Goal: Task Accomplishment & Management: Manage account settings

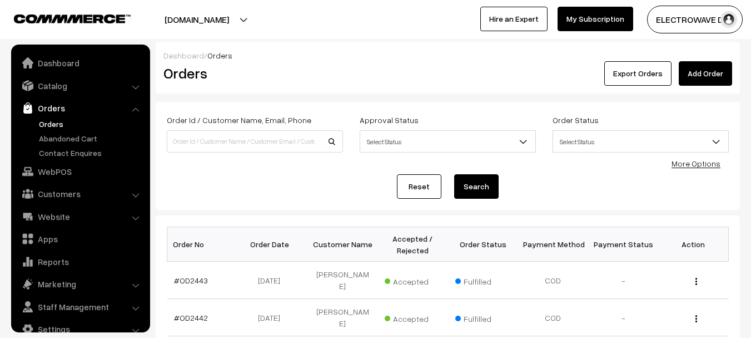
click at [59, 123] on link "Orders" at bounding box center [91, 124] width 110 height 12
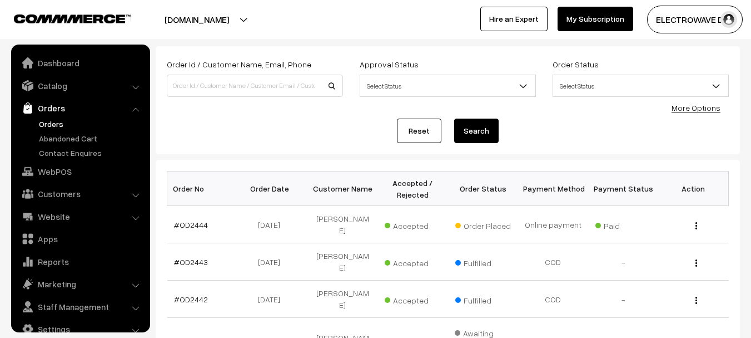
scroll to position [18, 0]
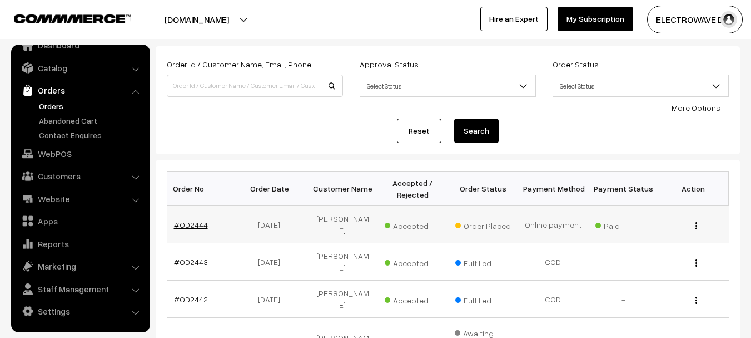
click at [199, 223] on link "#OD2444" at bounding box center [191, 224] width 34 height 9
click at [196, 220] on link "#OD2444" at bounding box center [191, 224] width 34 height 9
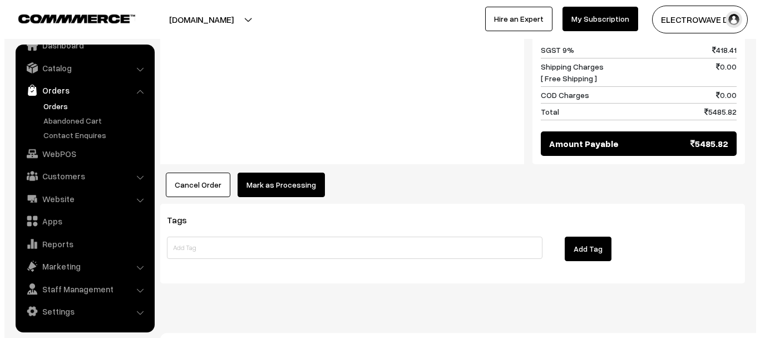
scroll to position [608, 0]
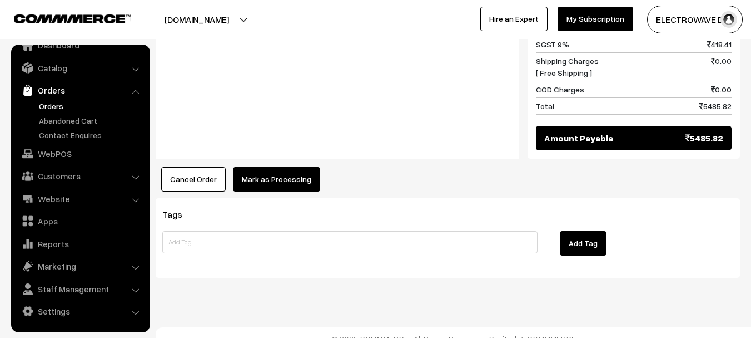
click at [294, 167] on button "Mark as Processing" at bounding box center [276, 179] width 87 height 24
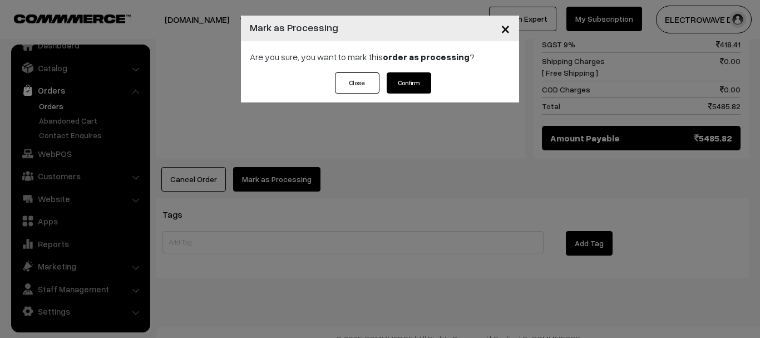
click at [426, 76] on button "Confirm" at bounding box center [409, 82] width 44 height 21
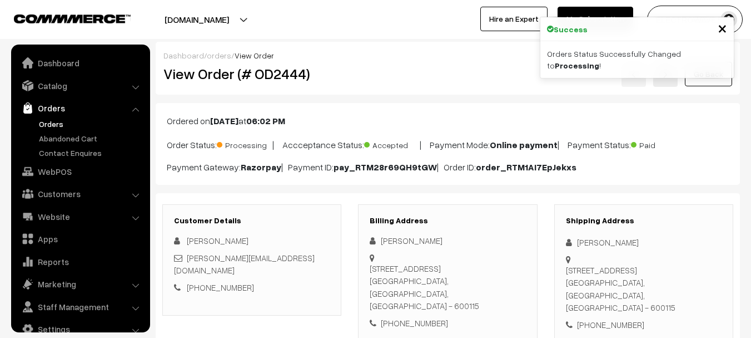
scroll to position [18, 0]
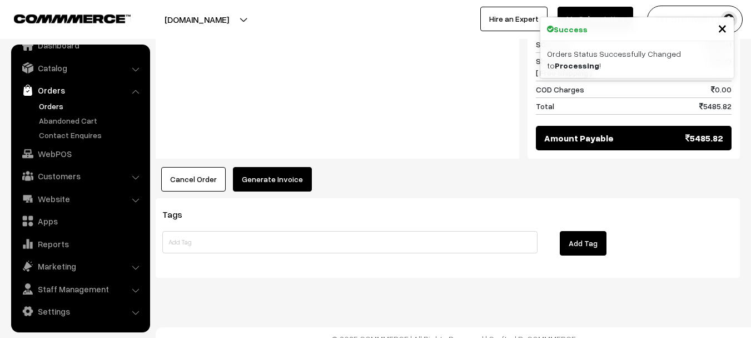
click at [280, 171] on button "Generate Invoice" at bounding box center [272, 179] width 79 height 24
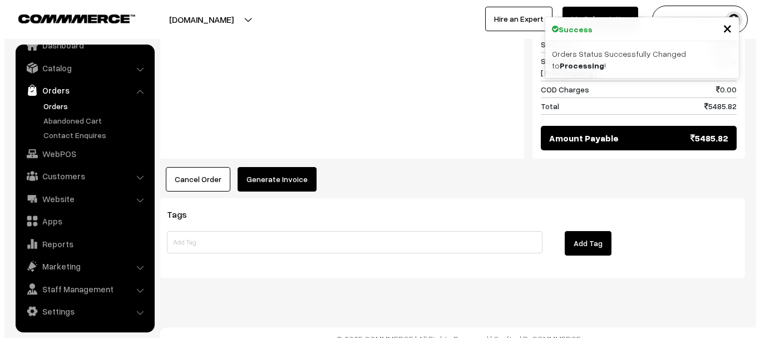
scroll to position [588, 0]
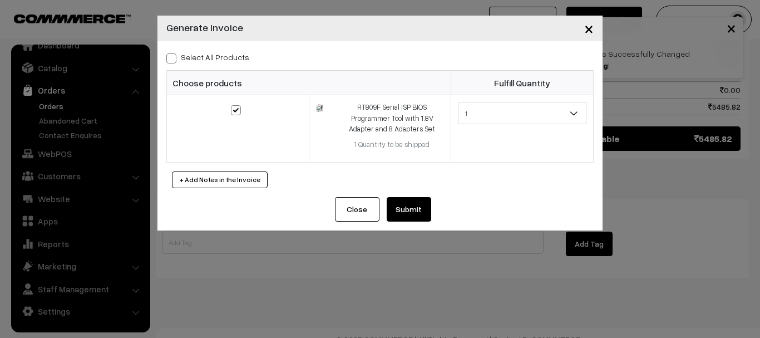
click at [413, 212] on button "Submit" at bounding box center [409, 209] width 44 height 24
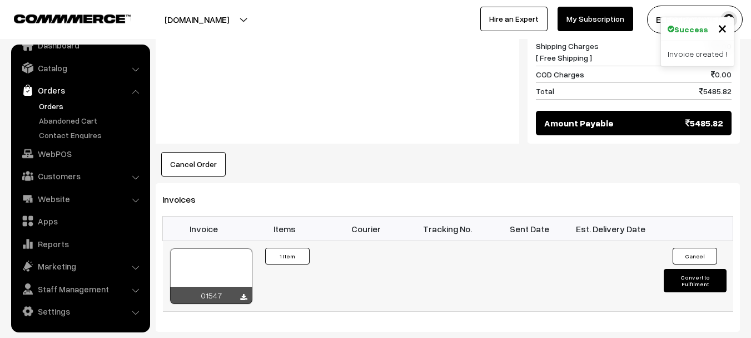
scroll to position [667, 0]
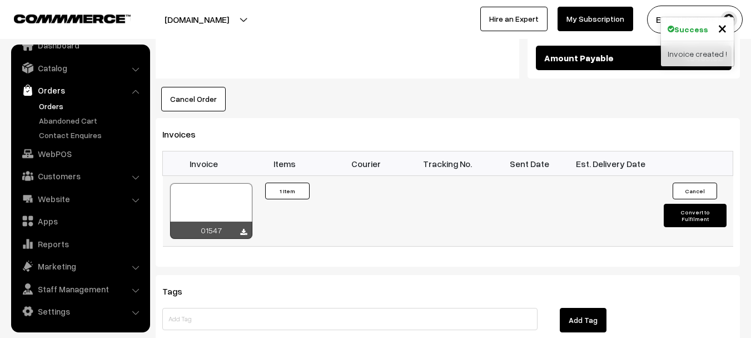
click at [236, 194] on div at bounding box center [211, 211] width 82 height 56
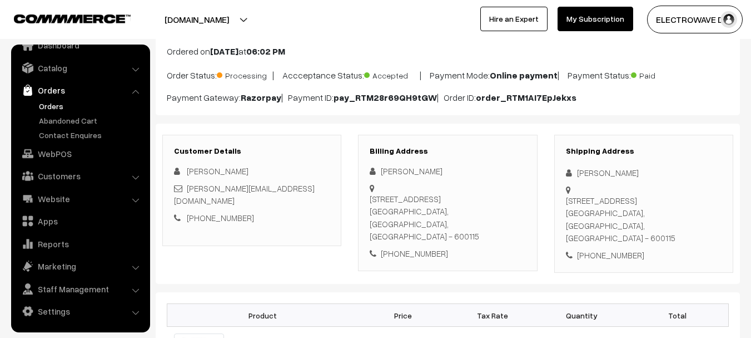
scroll to position [56, 0]
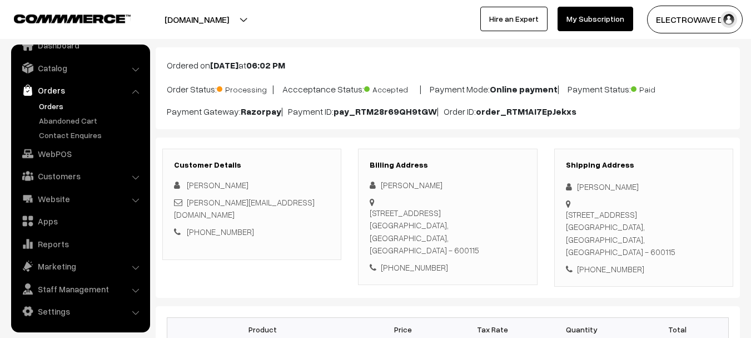
click at [571, 71] on p "Ordered on Oct 14, 2025 at 06:02 PM" at bounding box center [448, 64] width 562 height 13
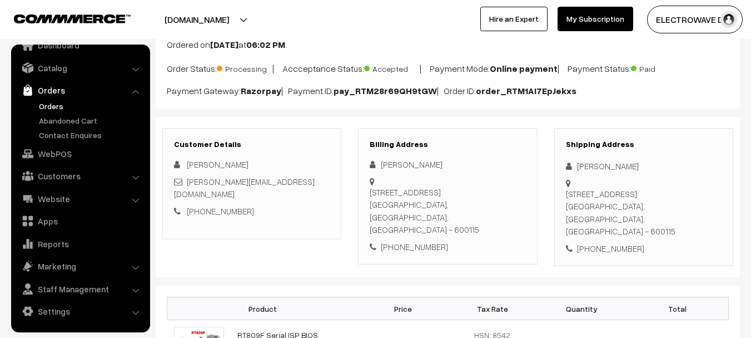
scroll to position [111, 0]
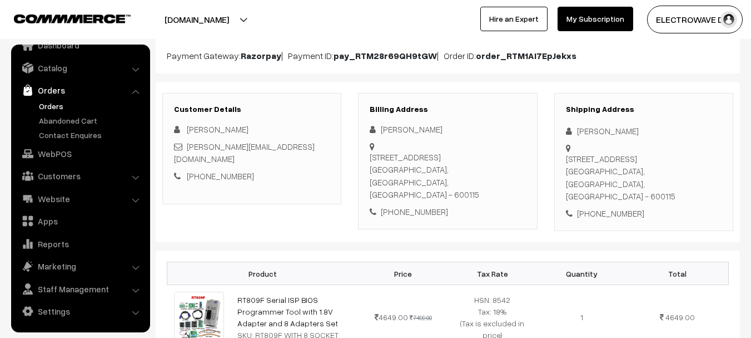
click at [673, 180] on div "196, 1st South Cross Street, Sri Kapaleeswarar Nagar,, Neelankarai Chennai, Tam…" at bounding box center [644, 177] width 156 height 50
copy div "600115"
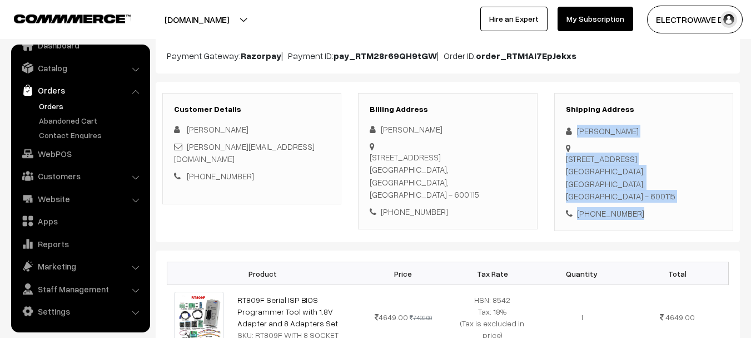
copy div "Gopi nath 196, 1st South Cross Street, Sri Kapaleeswarar Nagar,, Neelankarai Ch…"
drag, startPoint x: 570, startPoint y: 122, endPoint x: 661, endPoint y: 199, distance: 118.9
click at [661, 199] on div "Shipping Address Gopi nath 196, 1st South Cross Street, Sri Kapaleeswarar Nagar…" at bounding box center [644, 162] width 179 height 138
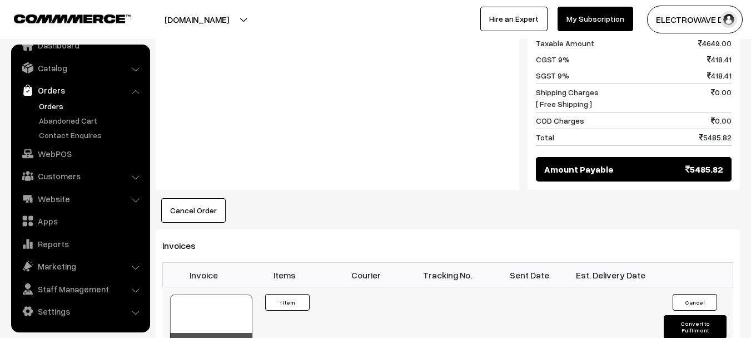
click at [686, 315] on button "Convert to Fulfilment" at bounding box center [695, 326] width 63 height 23
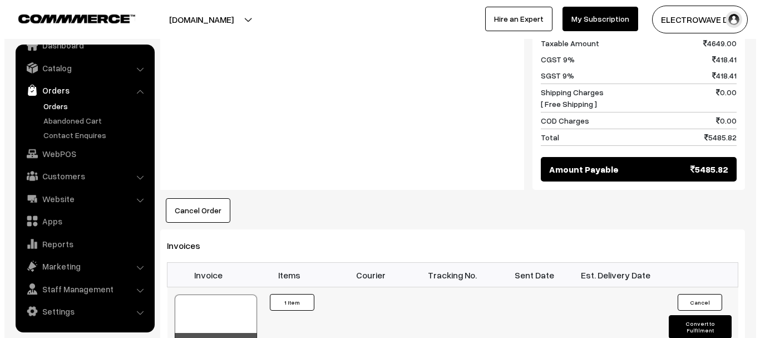
scroll to position [557, 0]
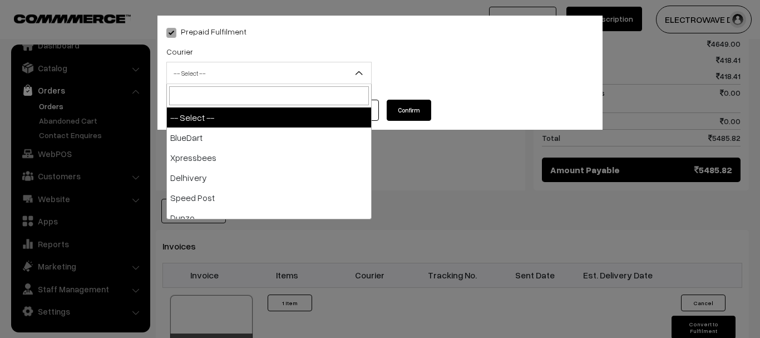
click at [236, 81] on span "-- Select --" at bounding box center [269, 72] width 204 height 19
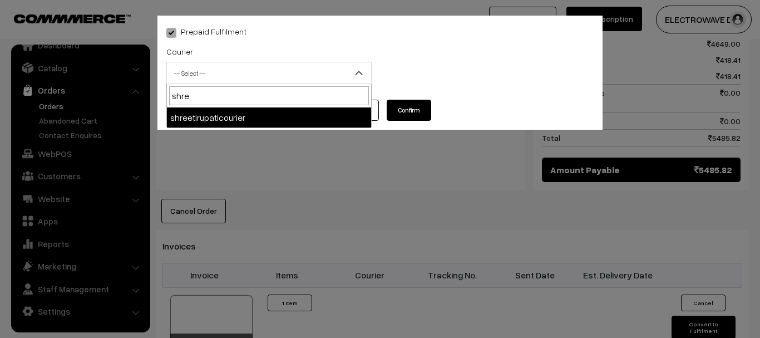
type input "shree"
select select "8"
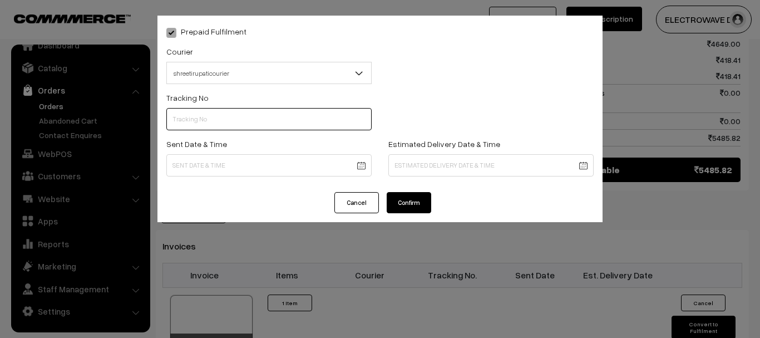
click at [224, 125] on input "text" at bounding box center [268, 119] width 205 height 22
type input "374800042303"
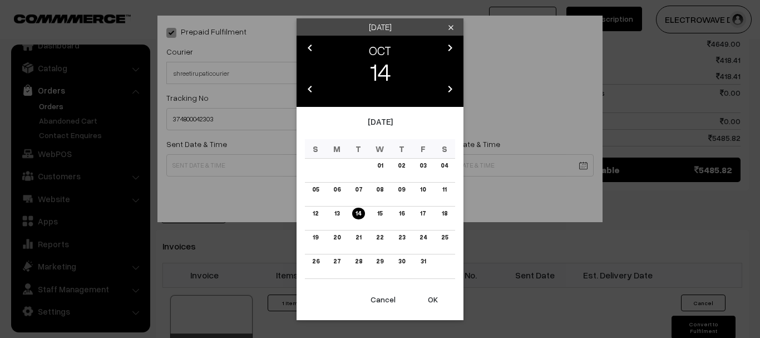
click at [436, 293] on button "OK" at bounding box center [432, 299] width 44 height 24
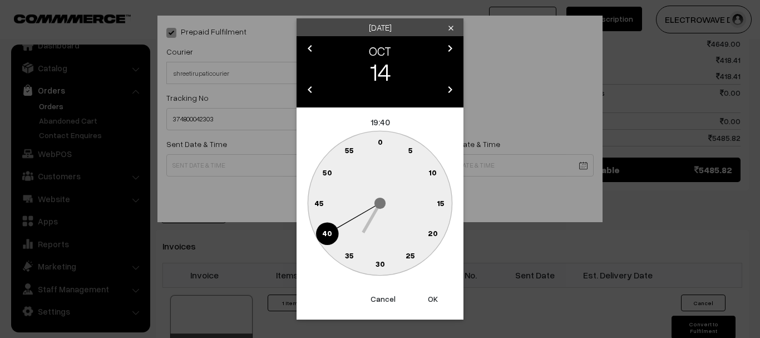
click at [436, 293] on button "OK" at bounding box center [432, 298] width 44 height 24
type input "14-10-2025 19:40"
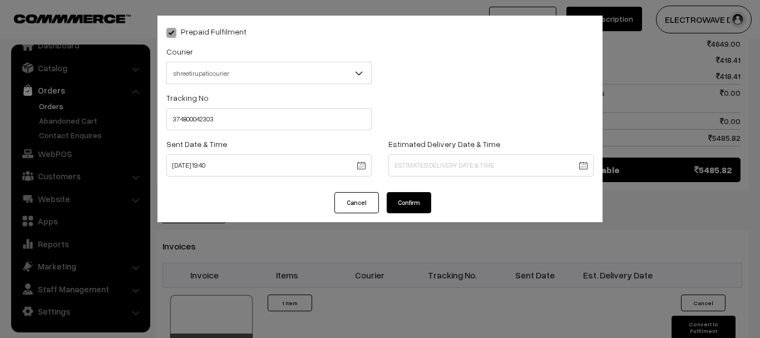
click at [416, 170] on body "Thank you for showing interest. Our team will call you shortly. Close dhruvpro.…" at bounding box center [380, 51] width 760 height 1217
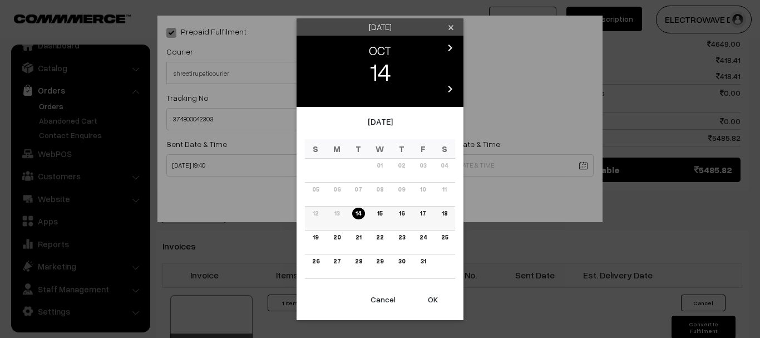
click at [418, 215] on link "17" at bounding box center [423, 213] width 12 height 12
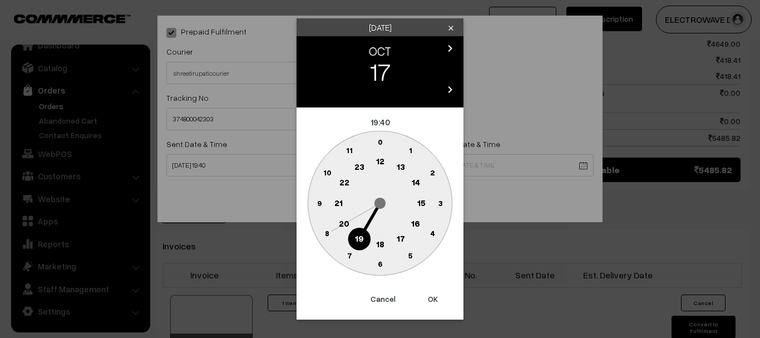
click at [436, 295] on button "OK" at bounding box center [432, 298] width 44 height 24
type input "17-10-2025 19:40"
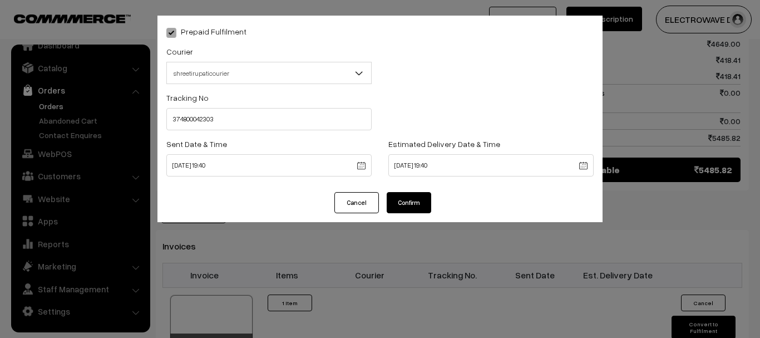
click at [414, 200] on button "Confirm" at bounding box center [409, 202] width 44 height 21
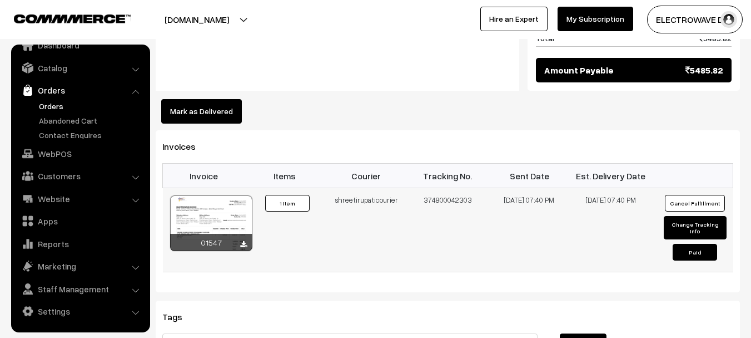
scroll to position [667, 0]
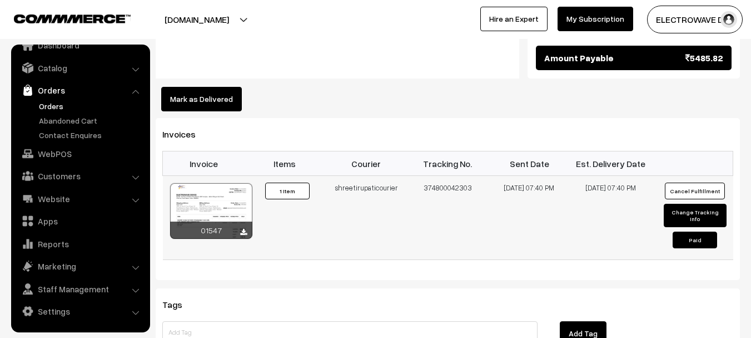
drag, startPoint x: 441, startPoint y: 177, endPoint x: 456, endPoint y: 180, distance: 15.3
click at [456, 180] on td "374800042303" at bounding box center [448, 218] width 82 height 84
click at [449, 176] on td "374800042303" at bounding box center [448, 218] width 82 height 84
click at [452, 176] on td "374800042303" at bounding box center [448, 218] width 82 height 84
drag, startPoint x: 454, startPoint y: 187, endPoint x: 454, endPoint y: 172, distance: 15.0
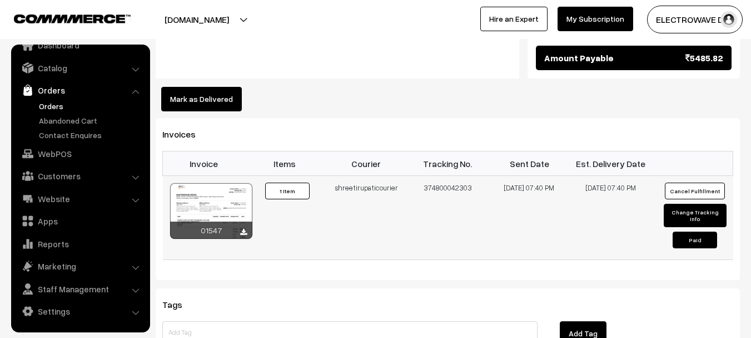
click at [454, 184] on td "374800042303" at bounding box center [448, 218] width 82 height 84
drag, startPoint x: 452, startPoint y: 175, endPoint x: 483, endPoint y: 174, distance: 31.2
click at [483, 177] on td "374800042303" at bounding box center [448, 218] width 82 height 84
click at [46, 104] on link "Orders" at bounding box center [91, 106] width 110 height 12
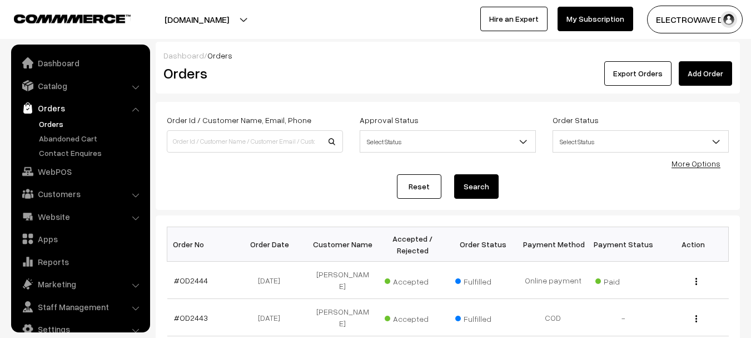
scroll to position [18, 0]
